Goal: Information Seeking & Learning: Learn about a topic

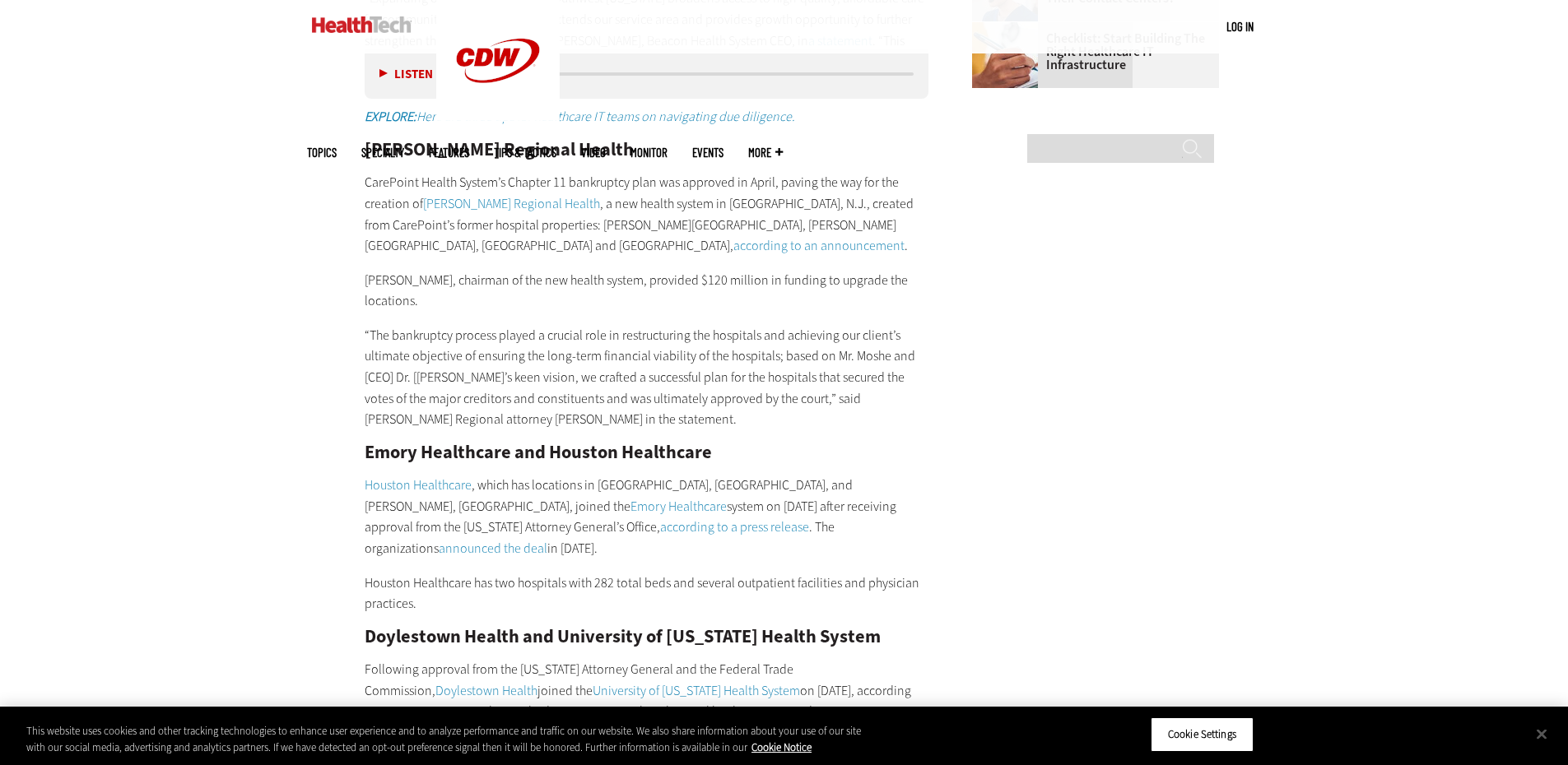
scroll to position [2304, 0]
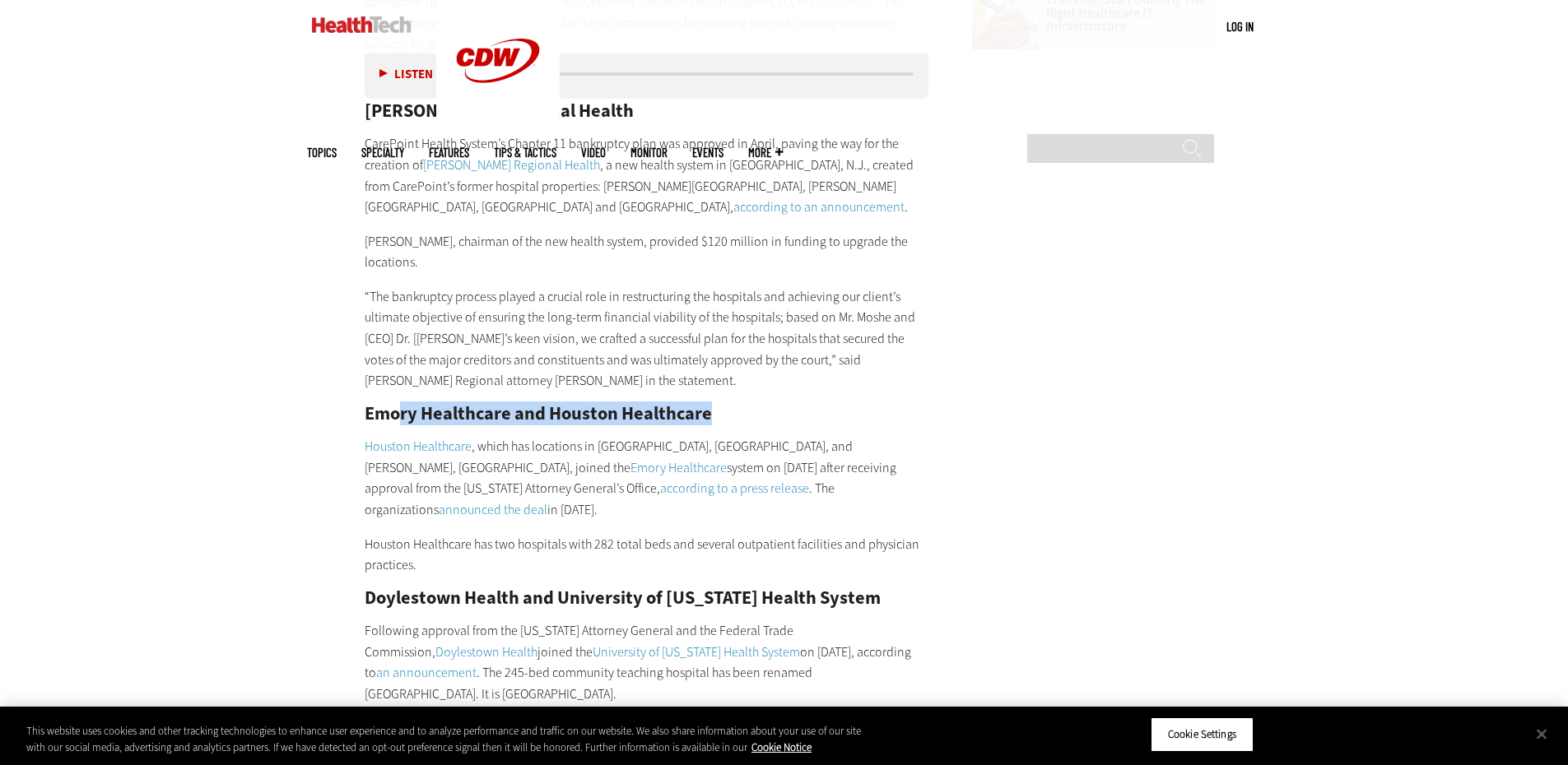
drag, startPoint x: 396, startPoint y: 375, endPoint x: 706, endPoint y: 364, distance: 310.2
click at [706, 405] on h2 "Emory Healthcare and Houston Healthcare" at bounding box center [647, 414] width 565 height 18
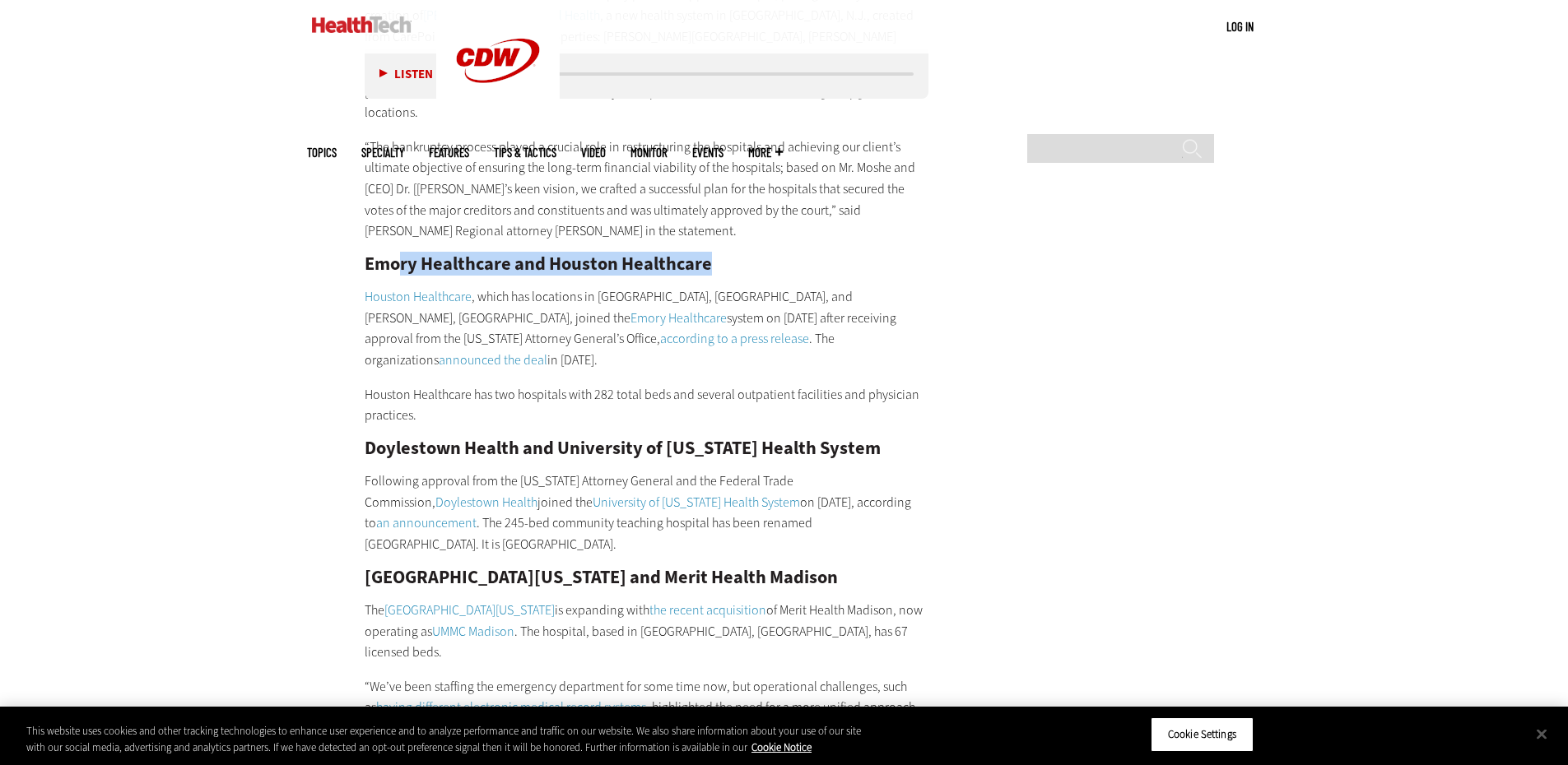
scroll to position [2468, 0]
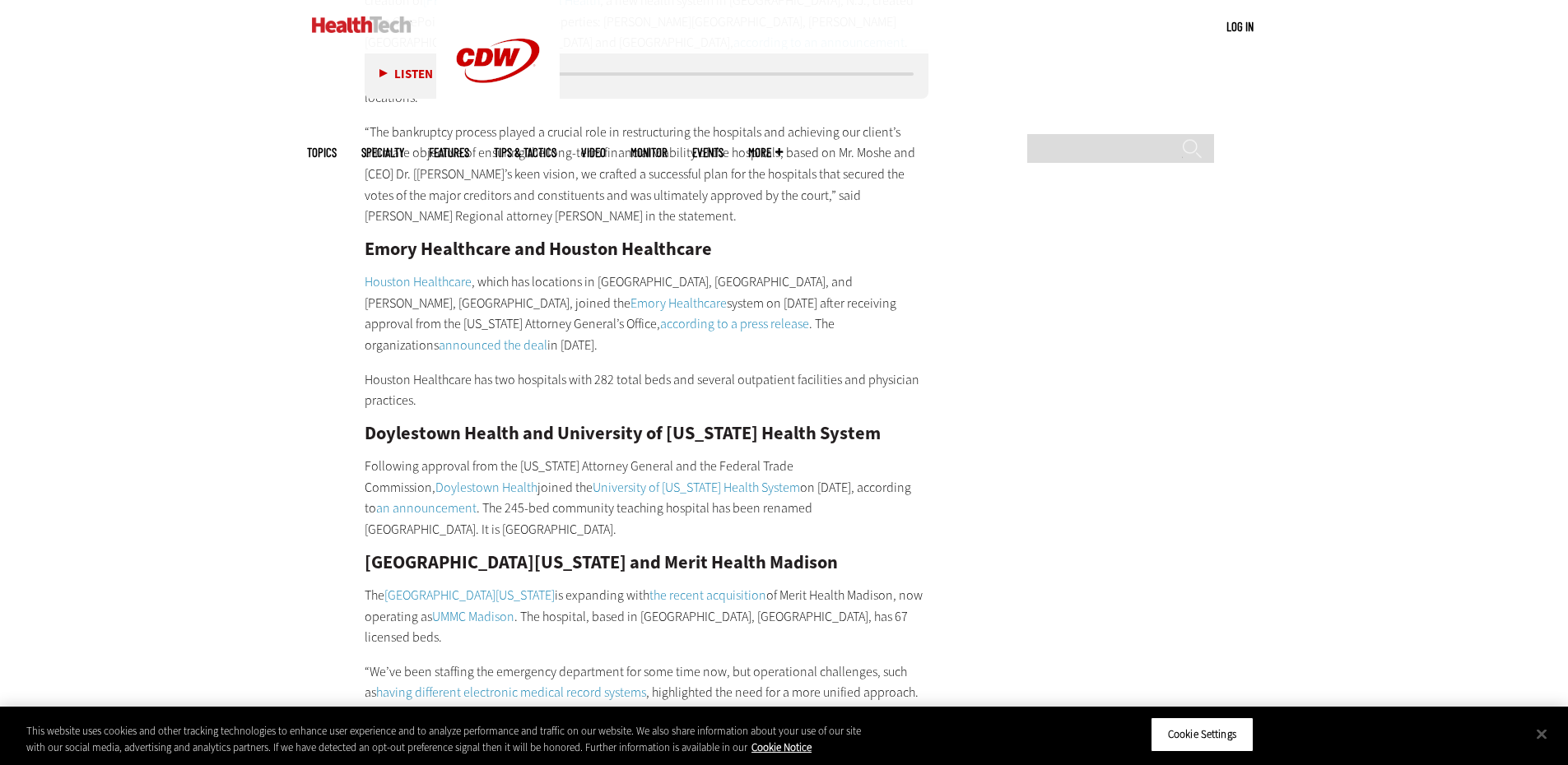
click at [568, 424] on h2 "D oylestown Health and University of [US_STATE] Health System" at bounding box center [647, 433] width 565 height 18
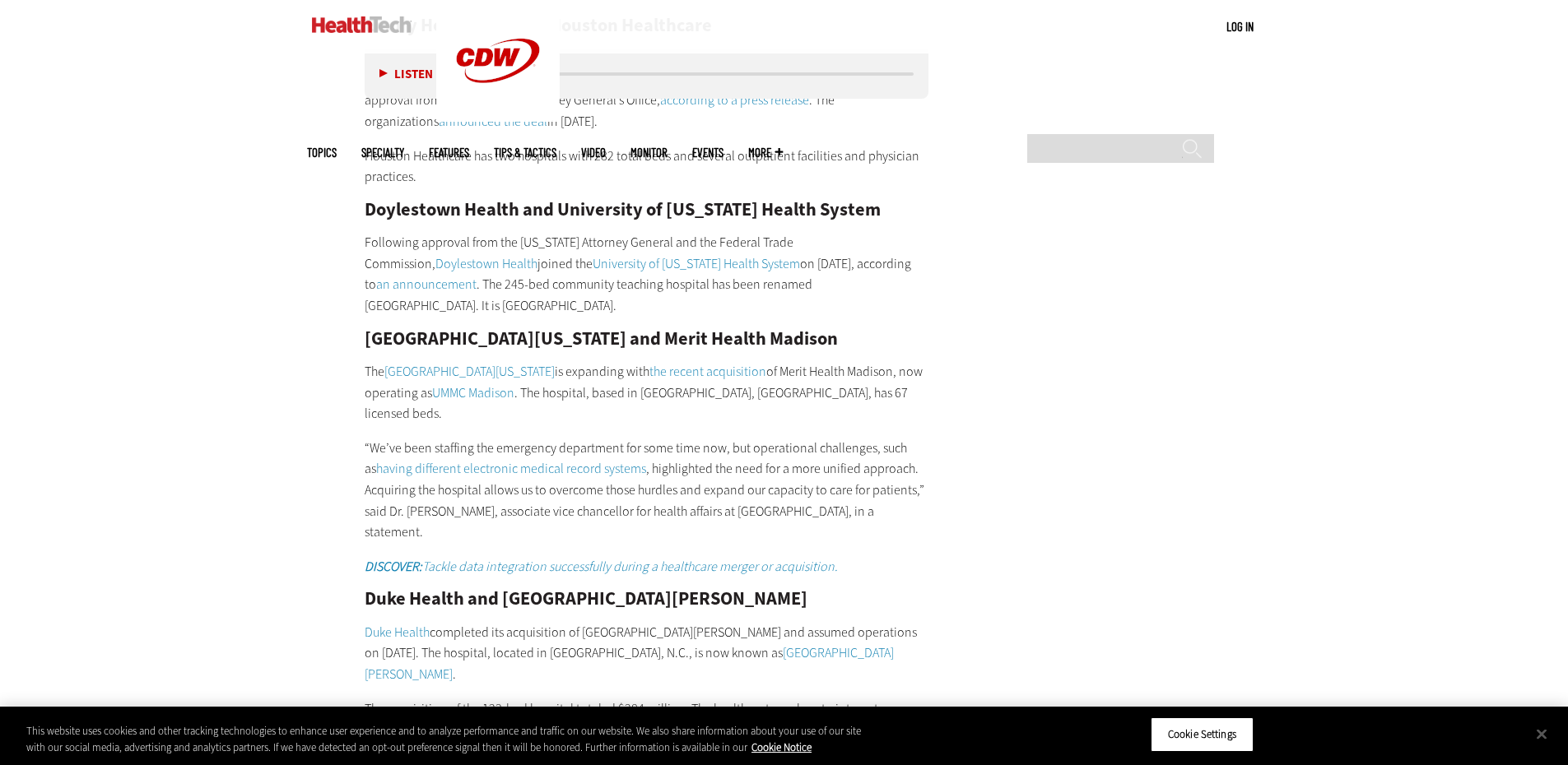
scroll to position [2714, 0]
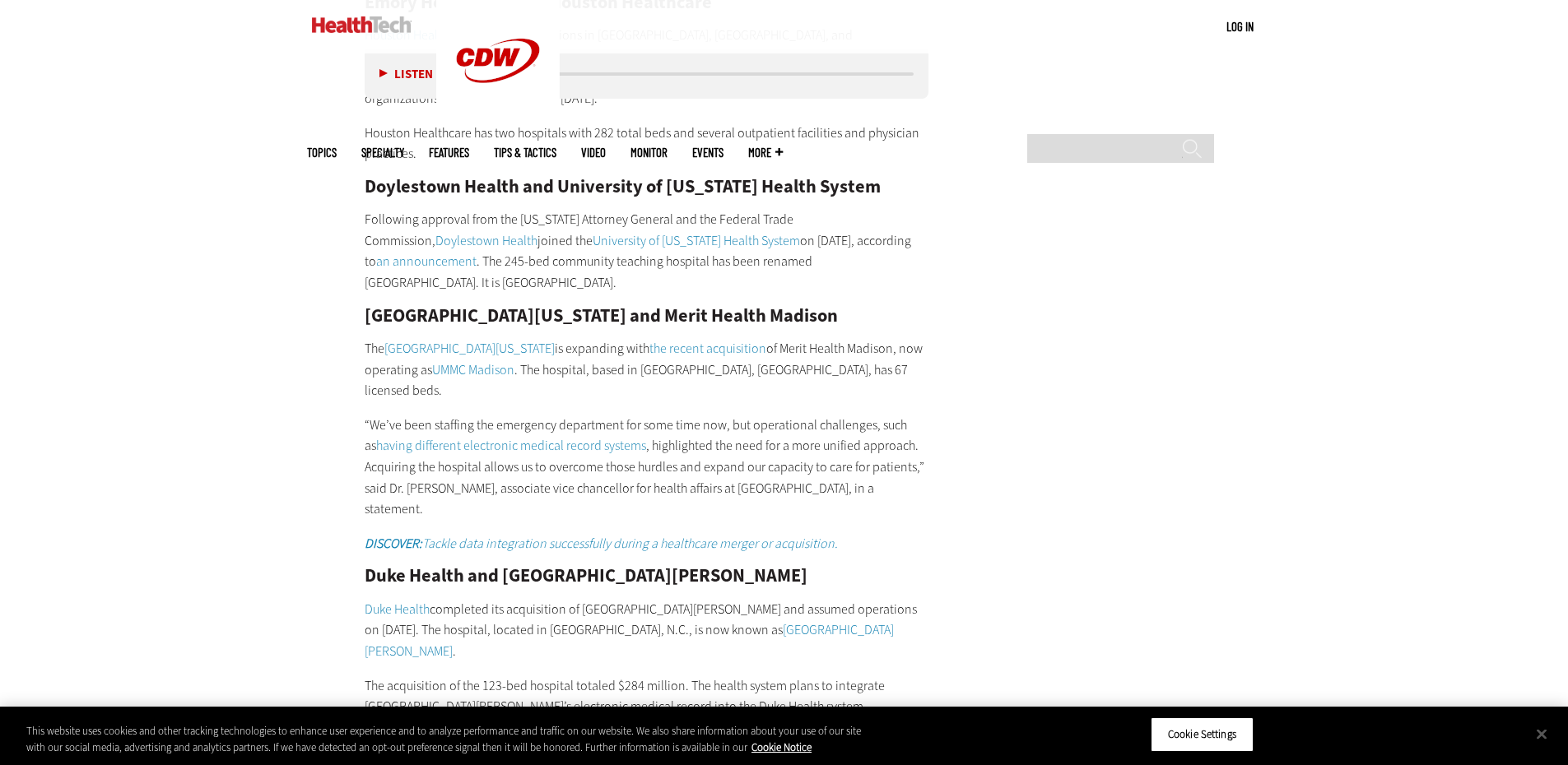
drag, startPoint x: 487, startPoint y: 257, endPoint x: 830, endPoint y: 254, distance: 343.0
click at [830, 307] on h2 "[GEOGRAPHIC_DATA][US_STATE] and Merit Health Madison" at bounding box center [647, 315] width 565 height 18
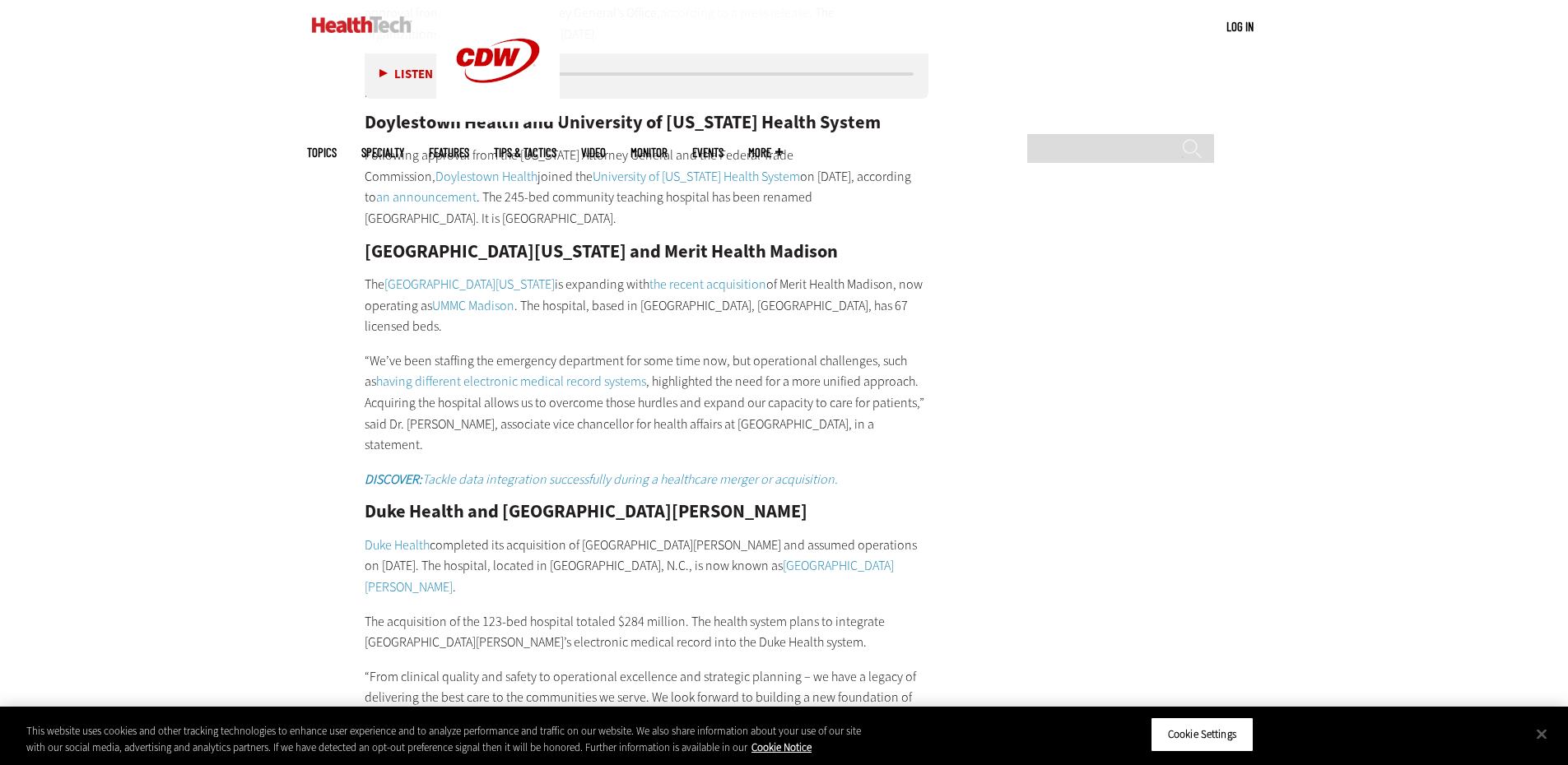
scroll to position [2879, 0]
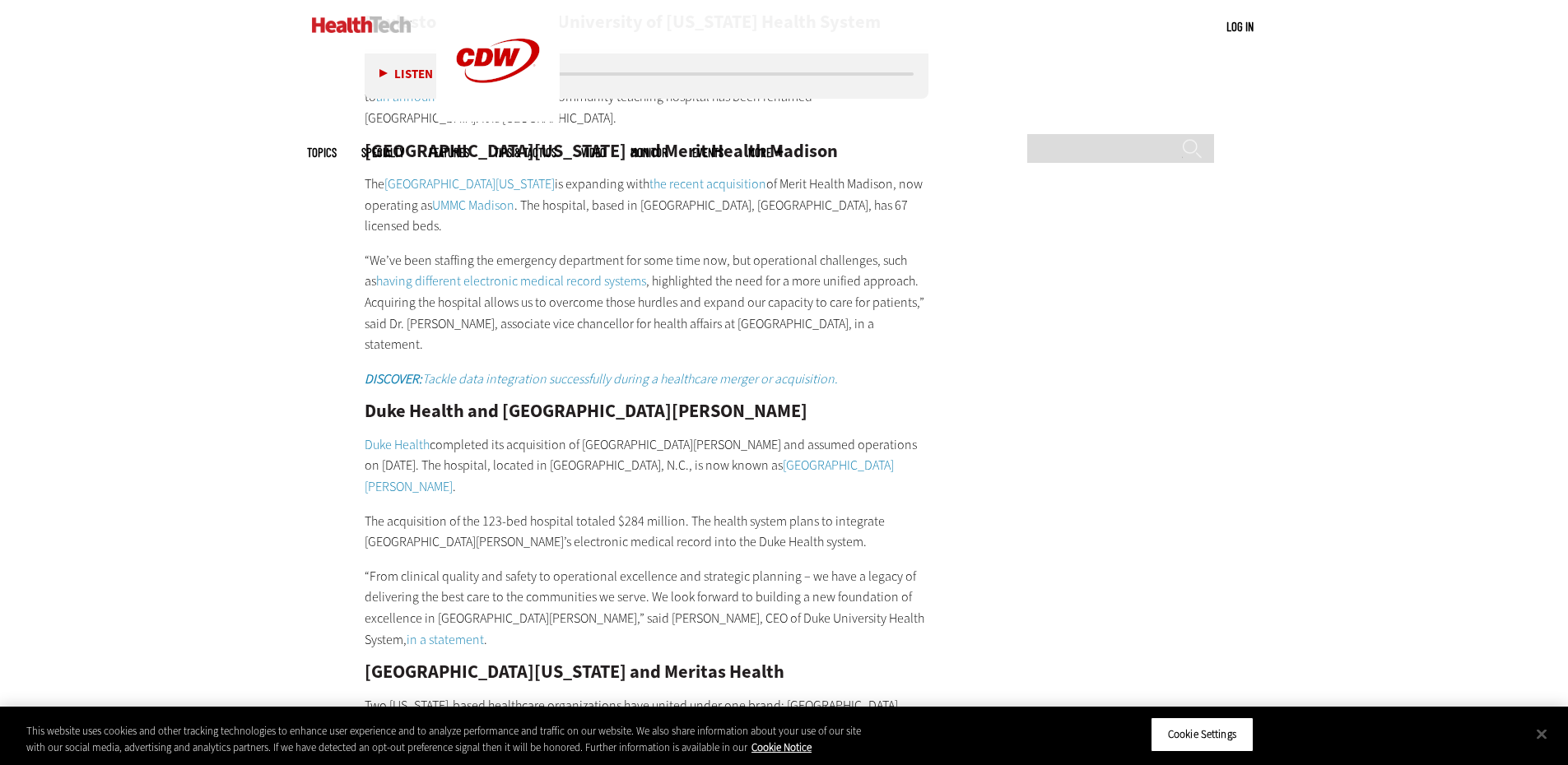
drag, startPoint x: 354, startPoint y: 303, endPoint x: 811, endPoint y: 301, distance: 457.0
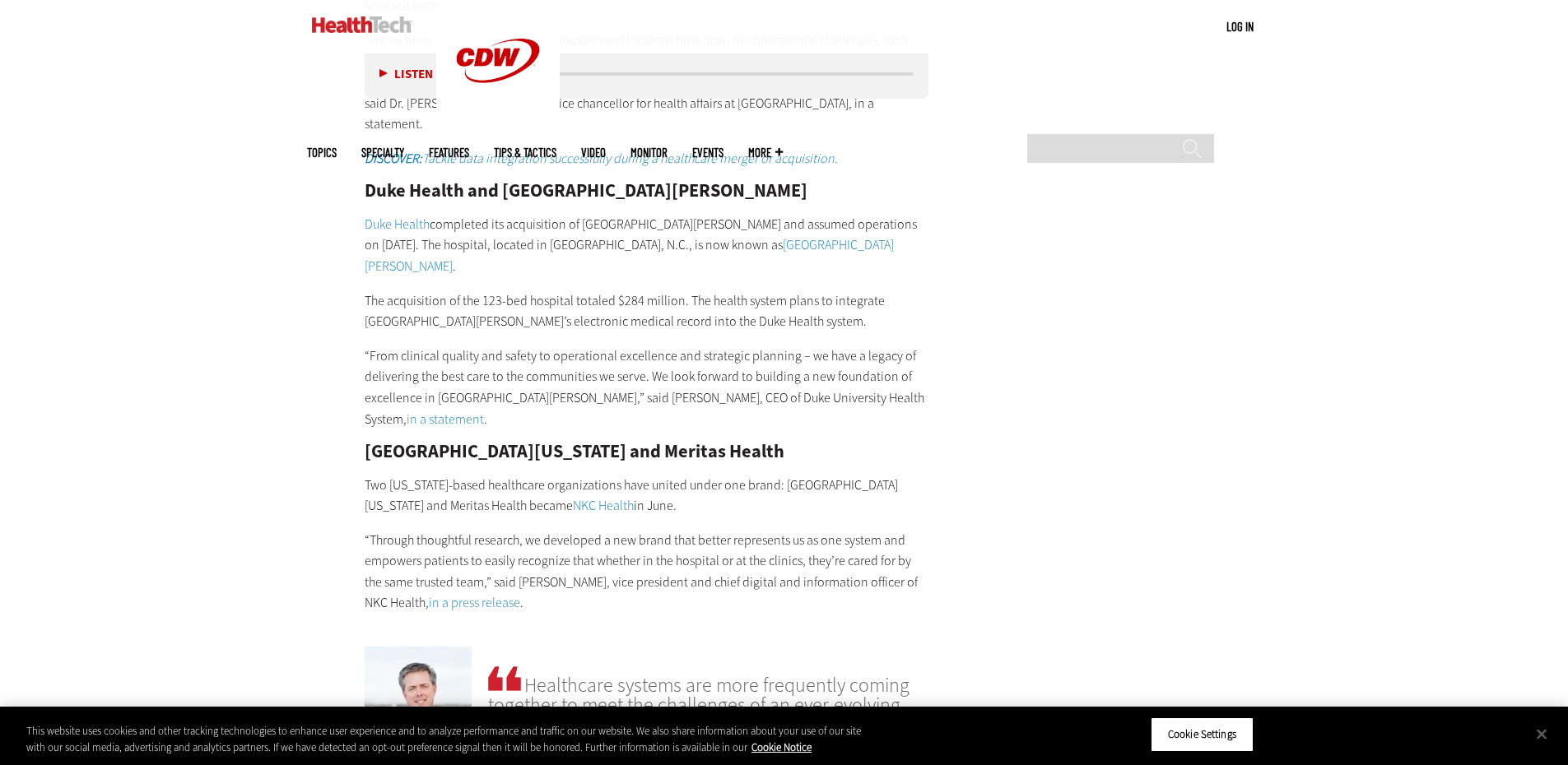
scroll to position [3126, 0]
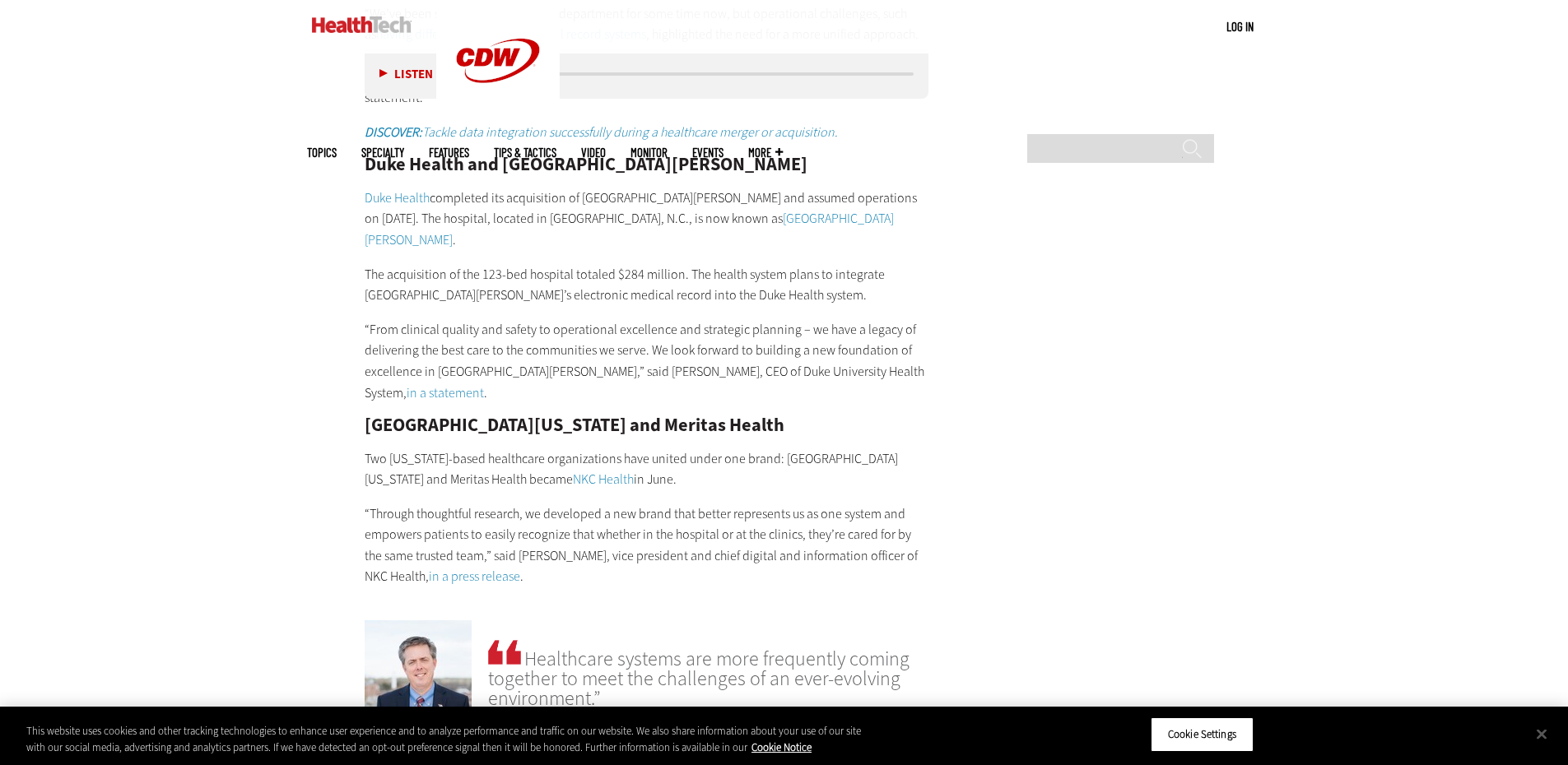
click at [421, 417] on h2 "[GEOGRAPHIC_DATA][US_STATE] and Meritas Health" at bounding box center [647, 425] width 565 height 18
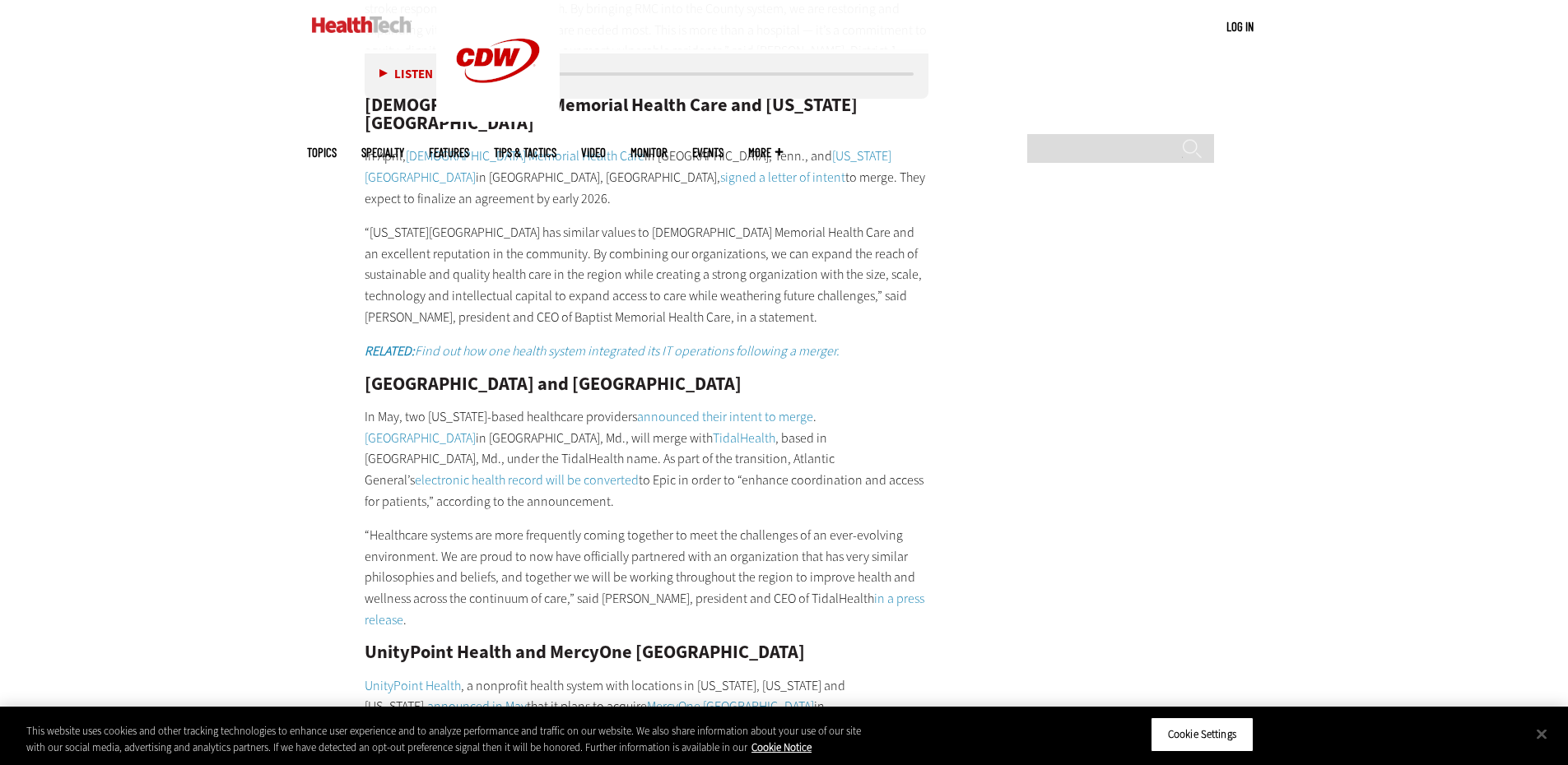
scroll to position [4113, 0]
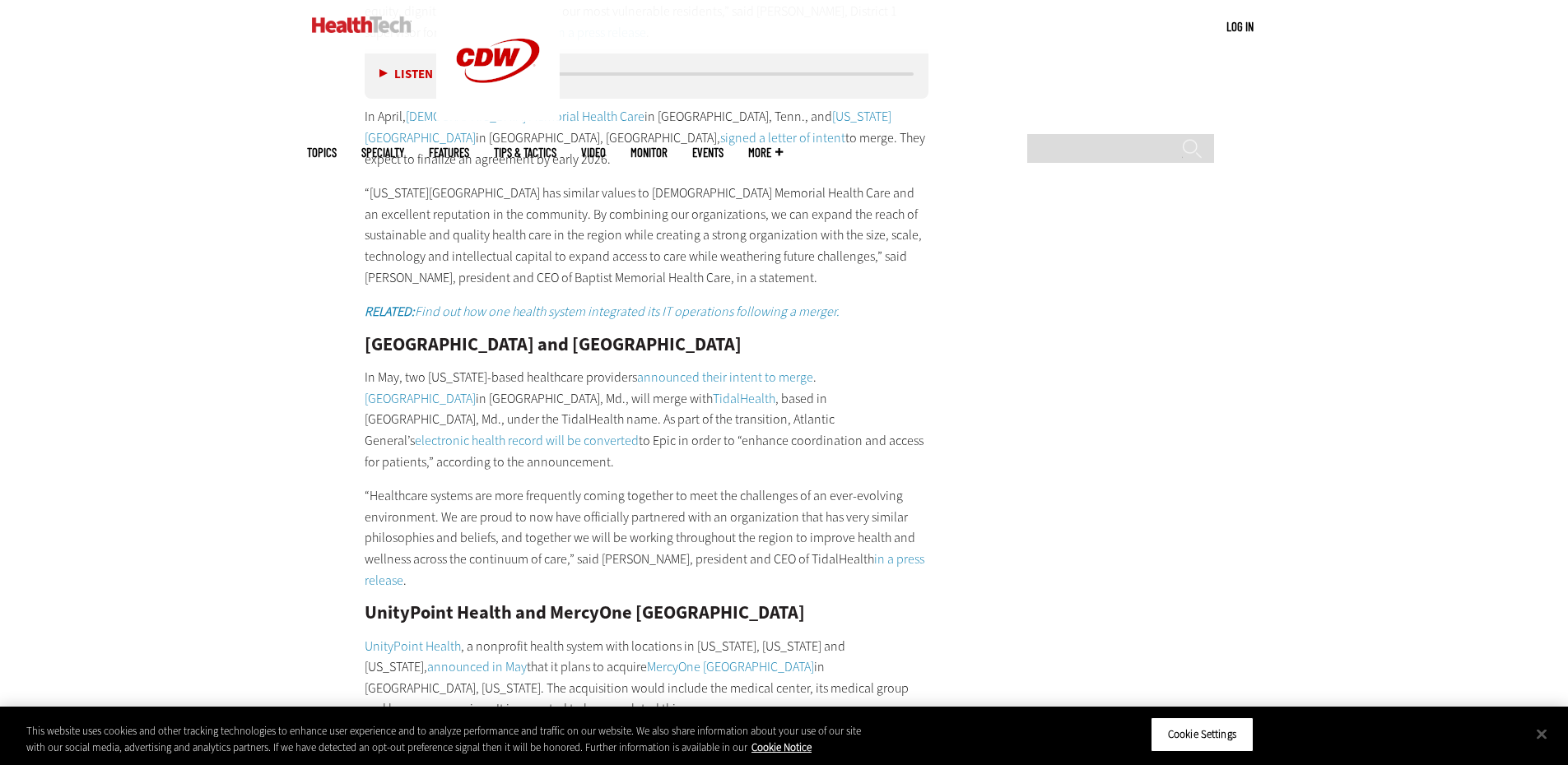
drag, startPoint x: 697, startPoint y: 520, endPoint x: 390, endPoint y: 523, distance: 307.0
click at [390, 733] on h2 "TriHealth and [GEOGRAPHIC_DATA]" at bounding box center [647, 742] width 565 height 18
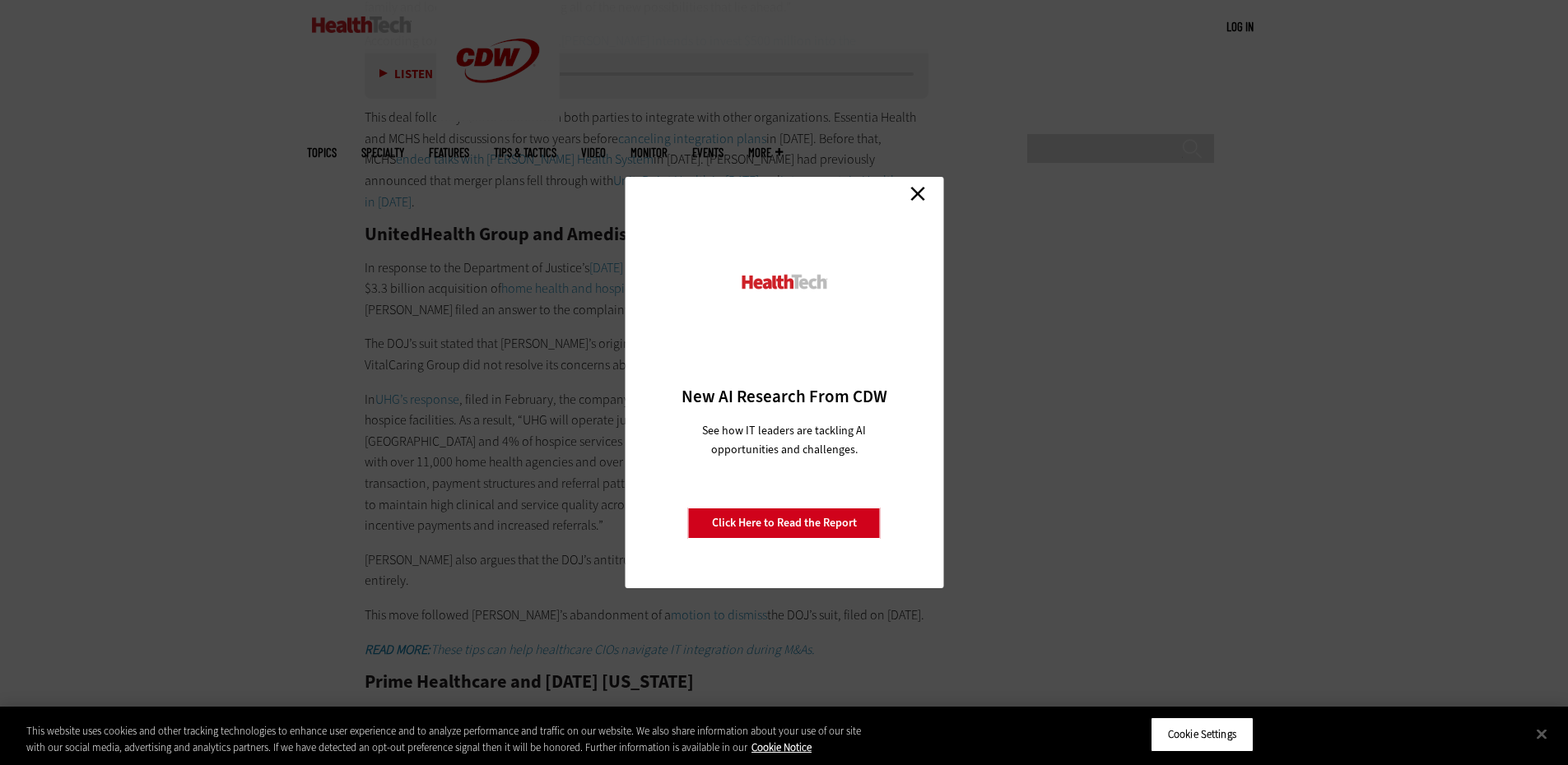
scroll to position [6829, 0]
click at [918, 200] on link "Close" at bounding box center [917, 193] width 24 height 24
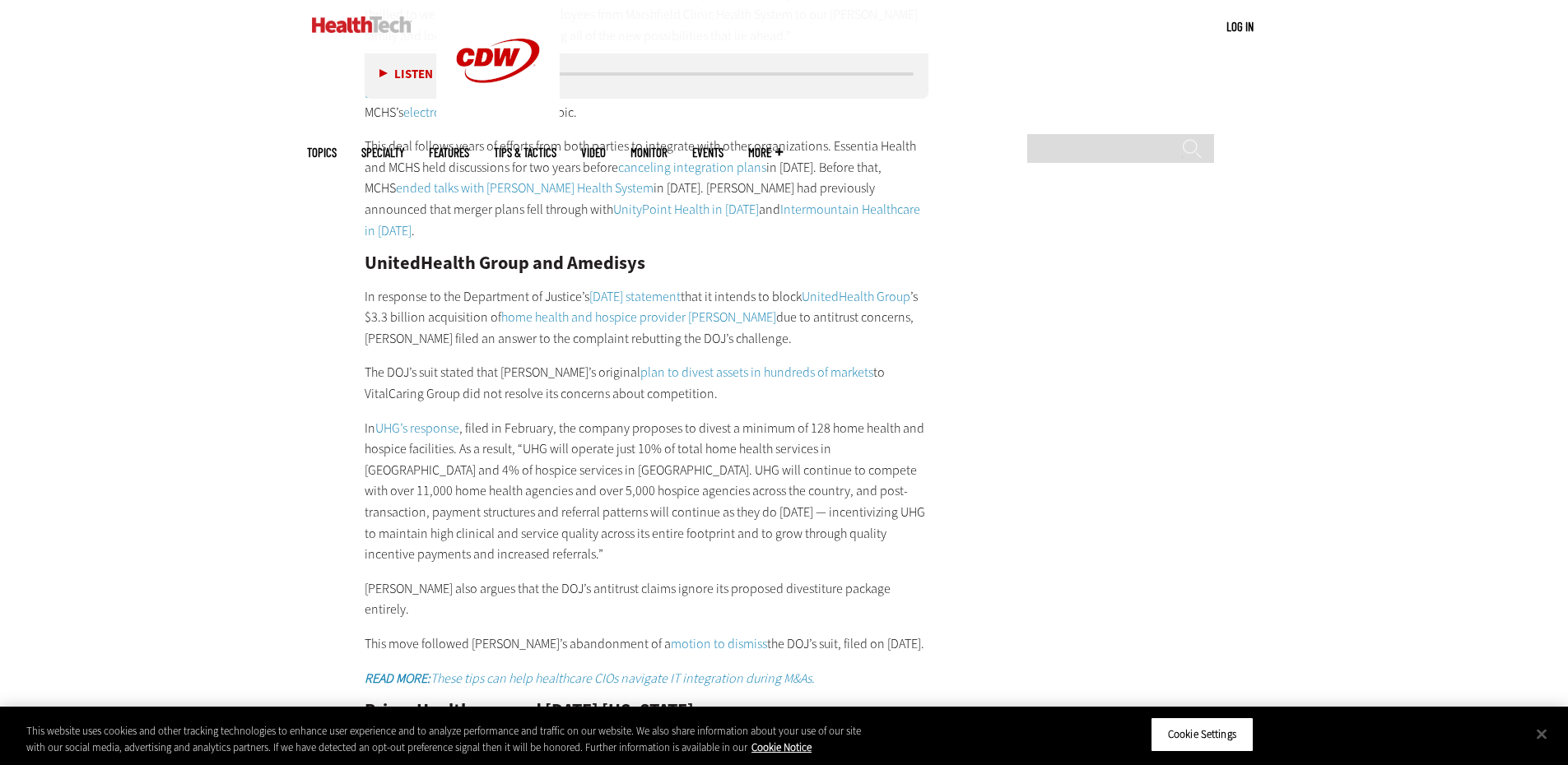
click at [589, 702] on h2 "Prime Healthcare and [DATE] [US_STATE]" at bounding box center [647, 710] width 565 height 18
copy h2 "[DATE]"
